Goal: Information Seeking & Learning: Learn about a topic

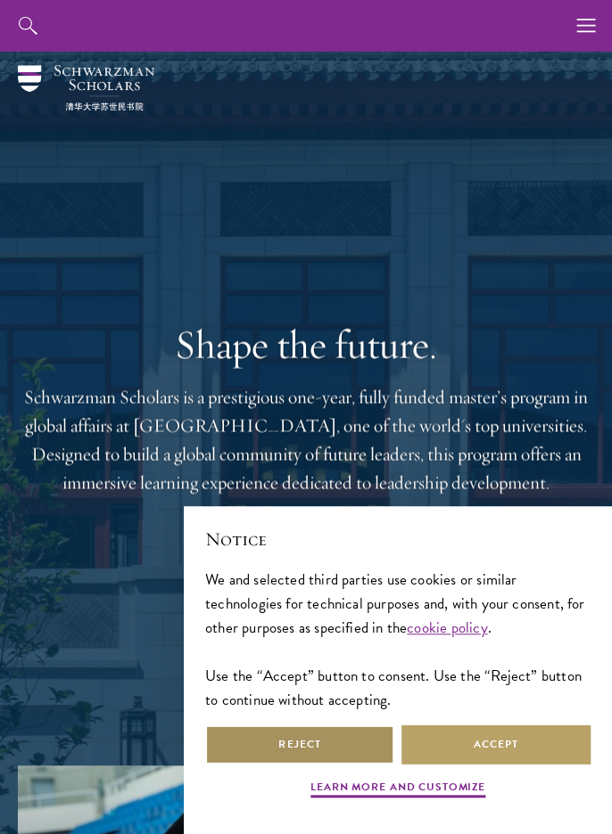
click at [331, 741] on button "Reject" at bounding box center [299, 745] width 189 height 40
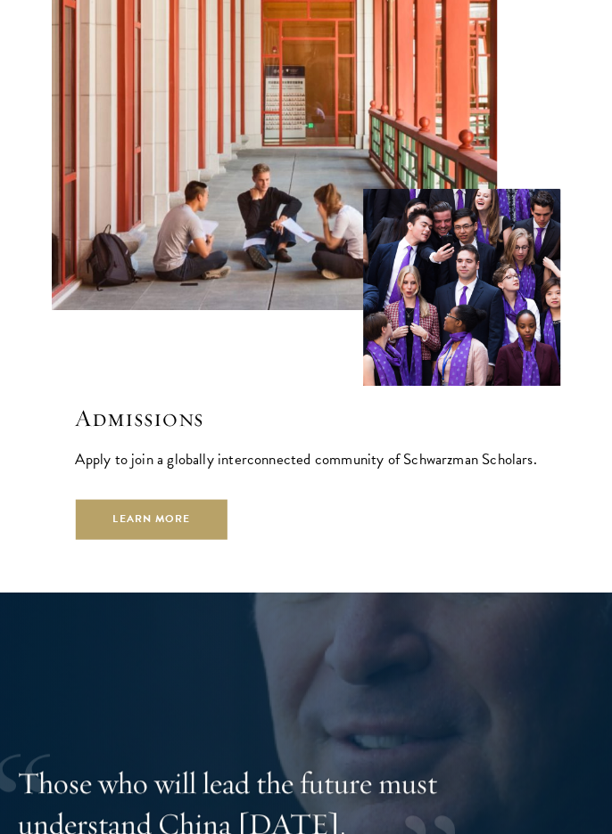
scroll to position [3955, 0]
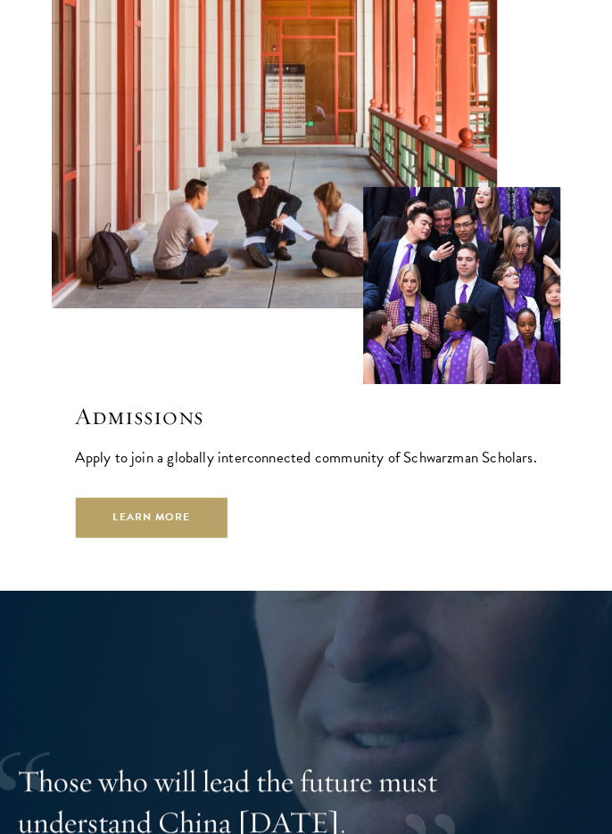
click at [127, 402] on h2 "Admissions" at bounding box center [305, 416] width 461 height 29
click at [137, 497] on link "Learn More" at bounding box center [151, 517] width 152 height 40
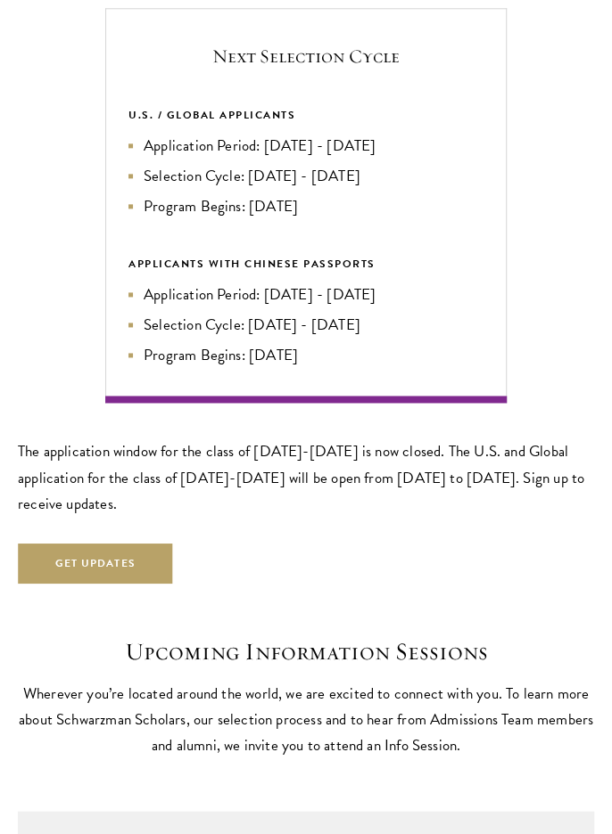
scroll to position [2742, 0]
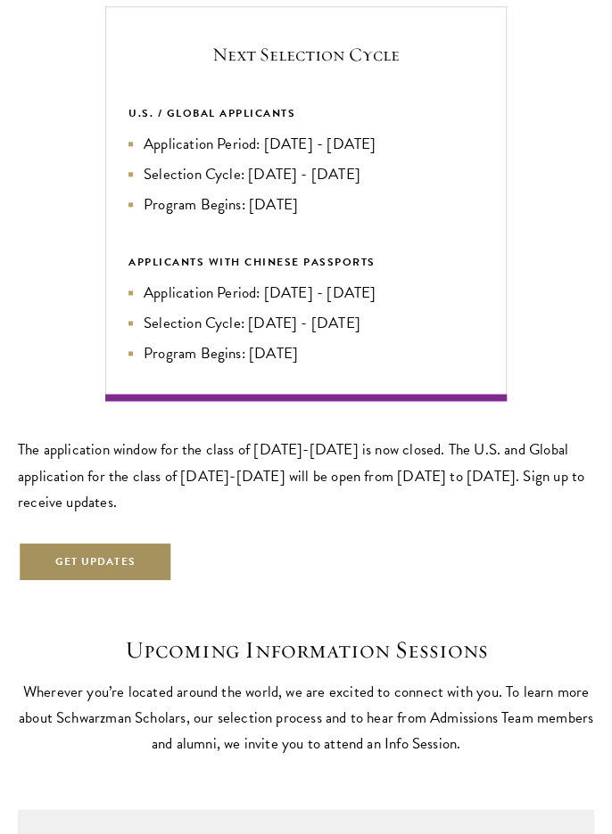
click at [70, 546] on button "Get Updates" at bounding box center [95, 561] width 155 height 40
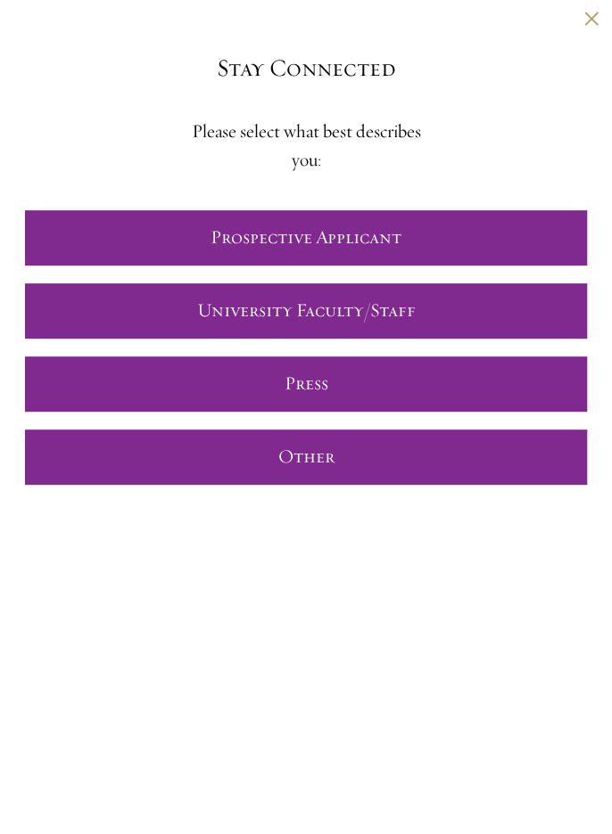
click at [443, 244] on link "Prospective Applicant" at bounding box center [306, 237] width 562 height 55
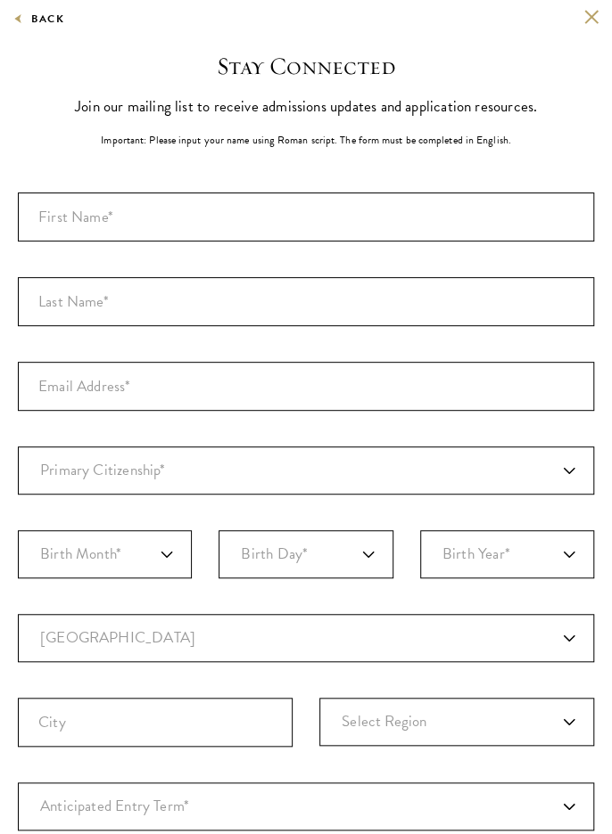
scroll to position [0, 0]
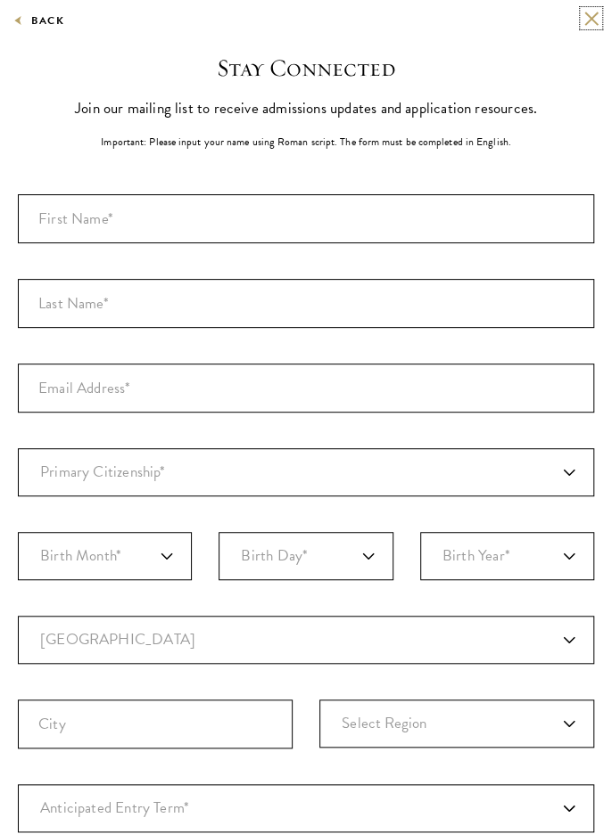
click at [590, 18] on button at bounding box center [590, 18] width 15 height 15
